Goal: Information Seeking & Learning: Learn about a topic

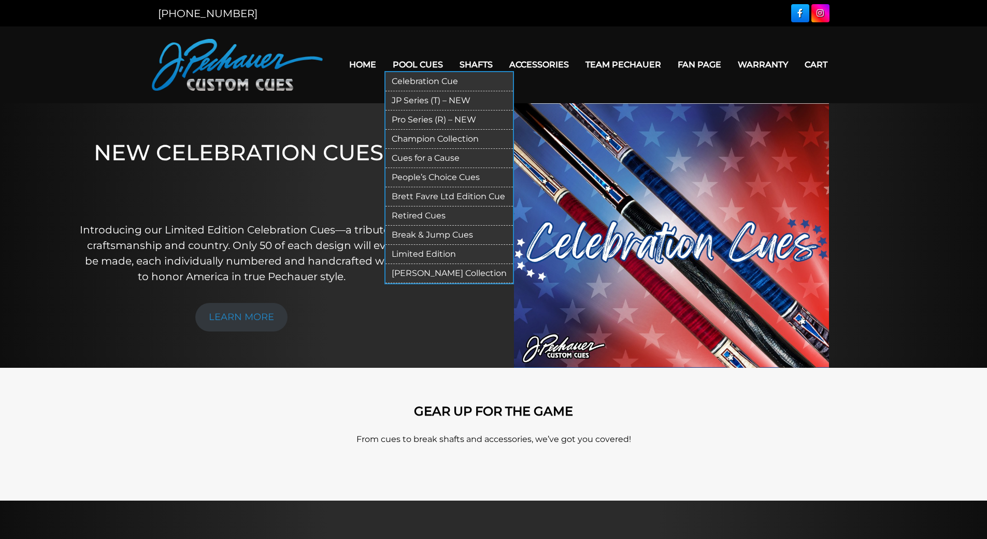
click at [431, 259] on link "Limited Edition" at bounding box center [449, 254] width 127 height 19
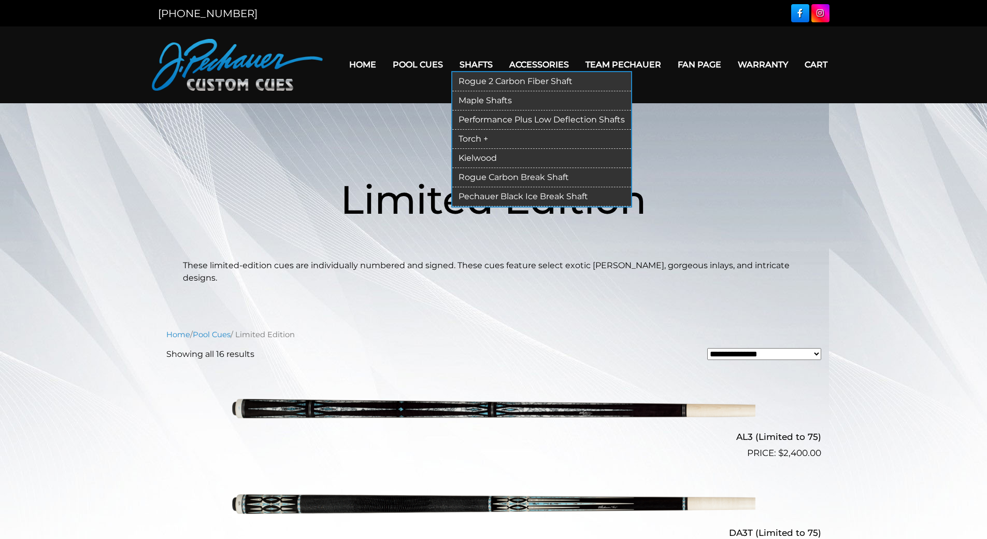
click at [506, 115] on link "Performance Plus Low Deflection Shafts" at bounding box center [541, 119] width 179 height 19
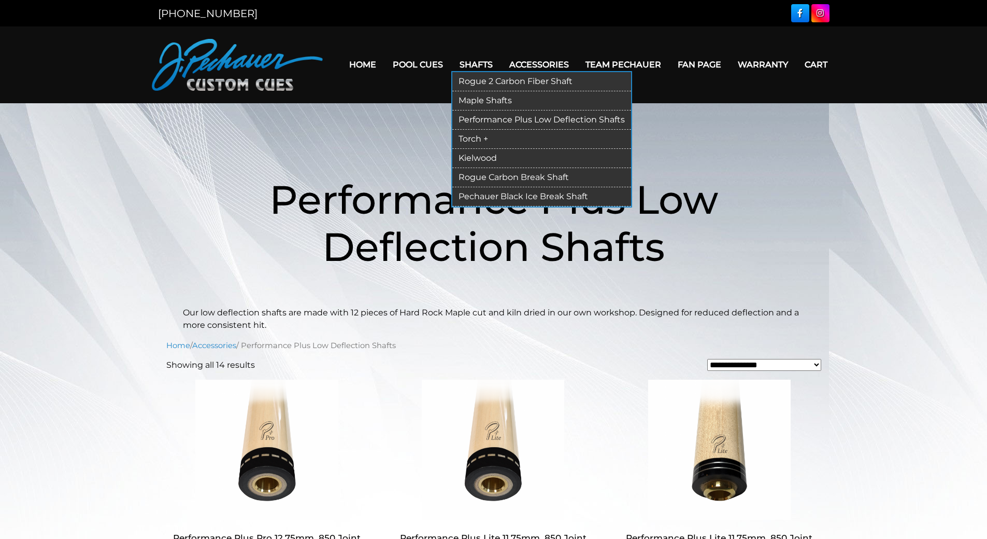
click at [489, 156] on link "Kielwood" at bounding box center [541, 158] width 179 height 19
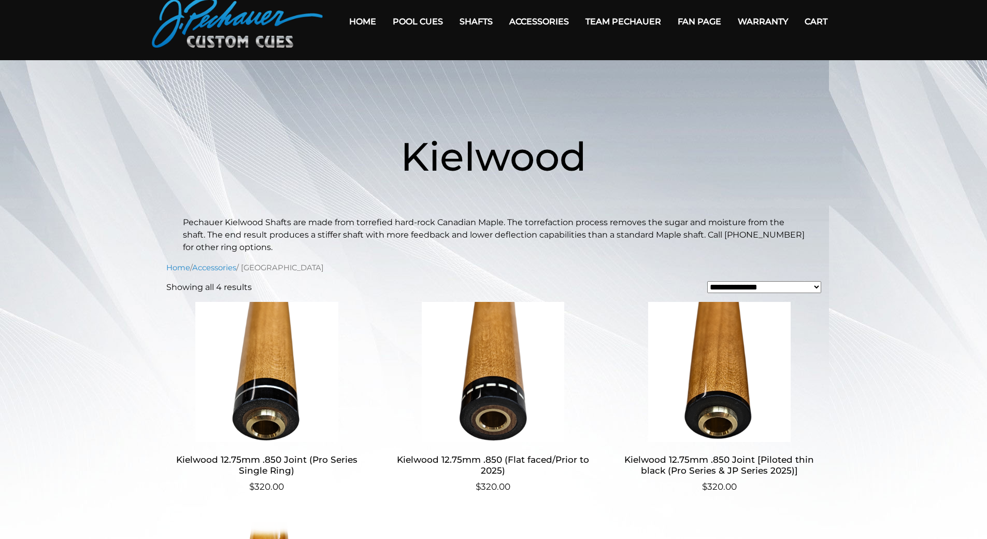
scroll to position [34, 0]
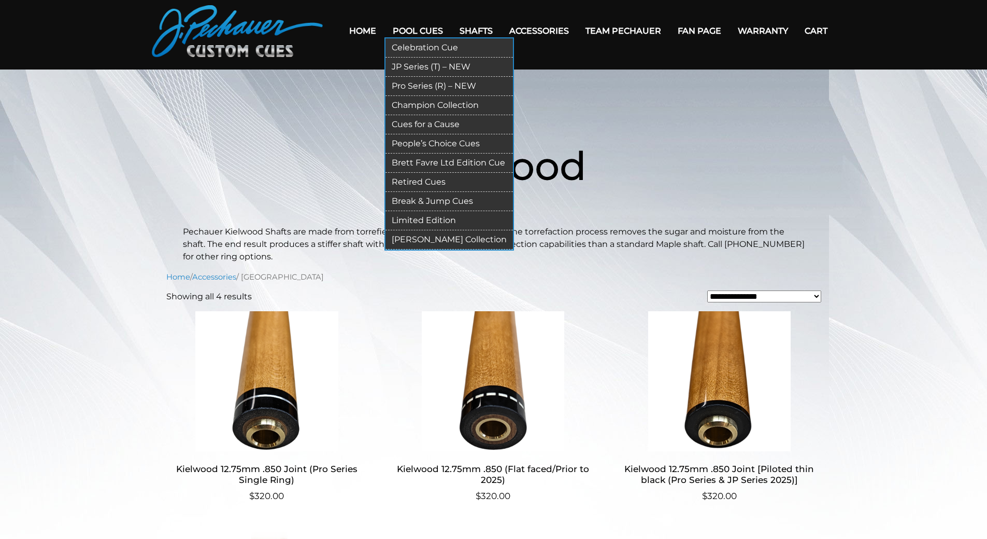
click at [425, 50] on link "Celebration Cue" at bounding box center [449, 47] width 127 height 19
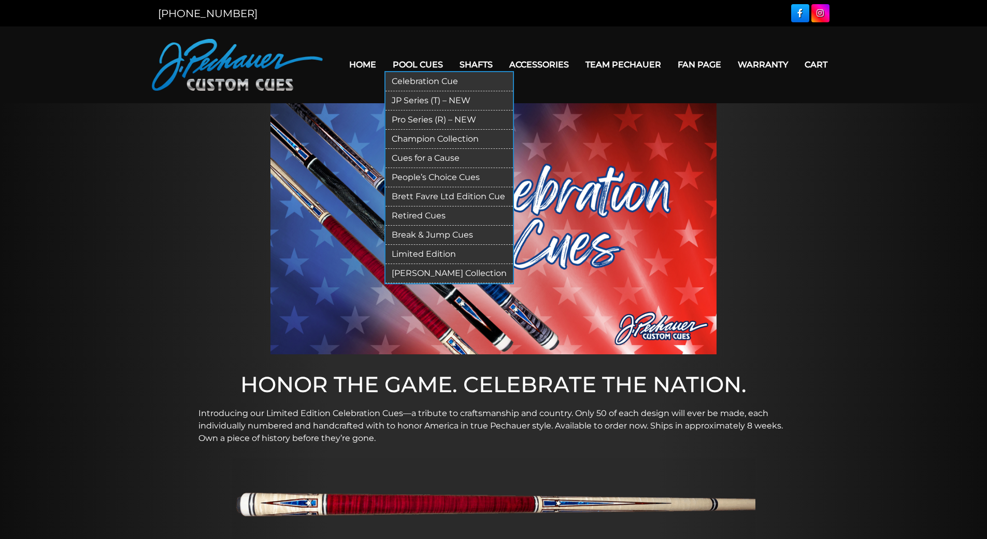
click at [431, 101] on link "JP Series (T) – NEW" at bounding box center [449, 100] width 127 height 19
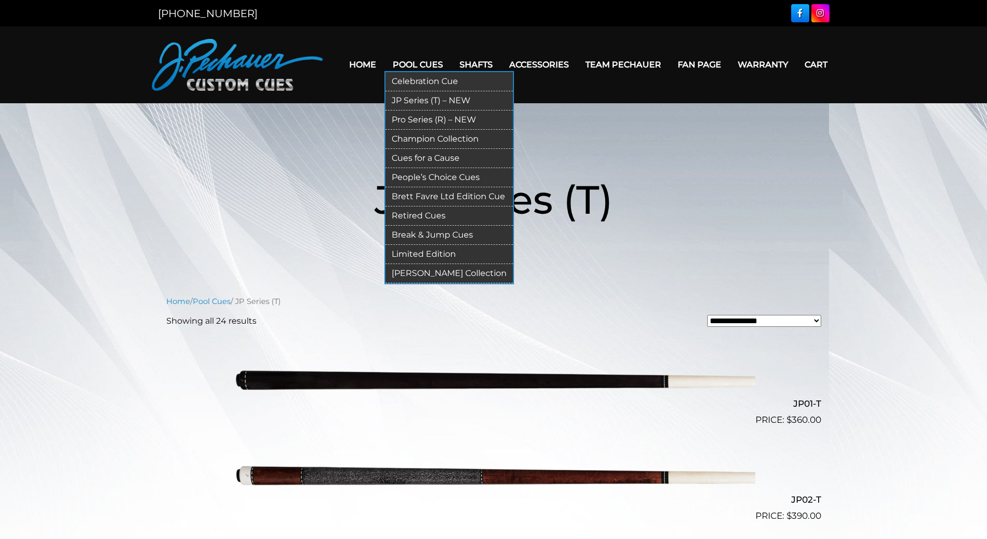
click at [422, 121] on link "Pro Series (R) – NEW" at bounding box center [449, 119] width 127 height 19
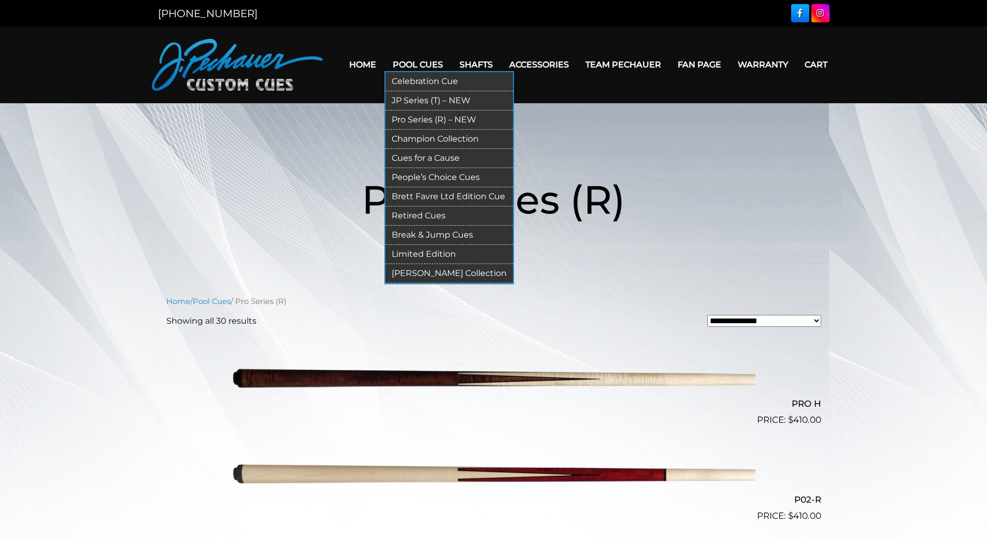
click at [422, 132] on link "Champion Collection" at bounding box center [449, 139] width 127 height 19
